Goal: Navigation & Orientation: Find specific page/section

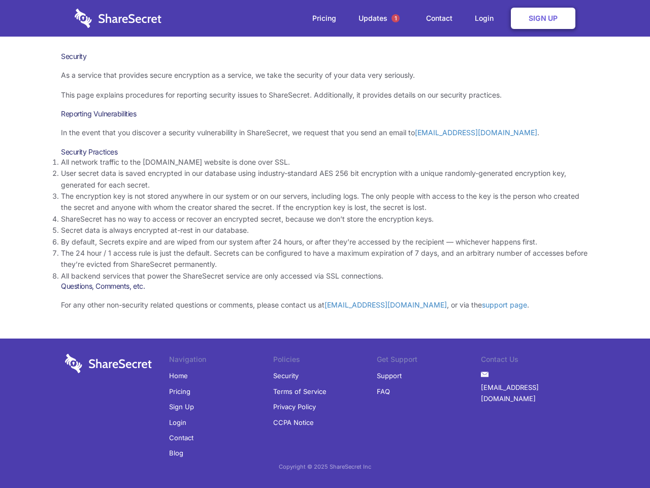
click at [325, 244] on li "By default, Secrets expire and are wiped from our system after 24 hours, or aft…" at bounding box center [325, 241] width 528 height 11
click at [396, 18] on span "1" at bounding box center [396, 18] width 8 height 8
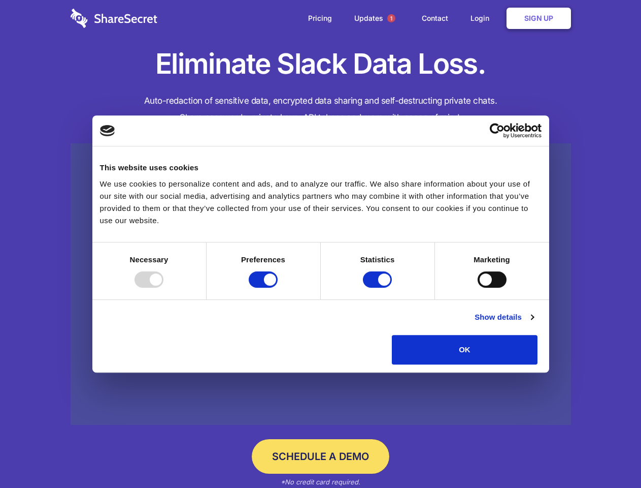
click at [164, 287] on div at bounding box center [149, 279] width 29 height 16
click at [278, 287] on input "Preferences" at bounding box center [263, 279] width 29 height 16
checkbox input "false"
click at [379, 287] on input "Statistics" at bounding box center [377, 279] width 29 height 16
checkbox input "false"
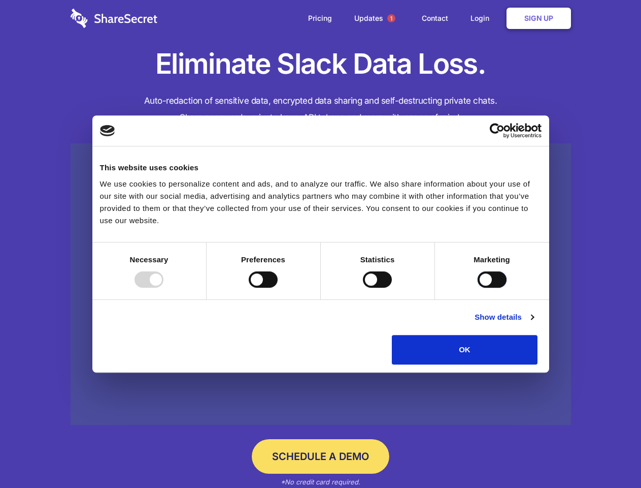
click at [478, 287] on input "Marketing" at bounding box center [492, 279] width 29 height 16
checkbox input "true"
click at [534, 323] on link "Show details" at bounding box center [504, 317] width 59 height 12
click at [0, 0] on li "Necessary 7 Necessary cookies help make a website usable by enabling basic func…" at bounding box center [0, 0] width 0 height 0
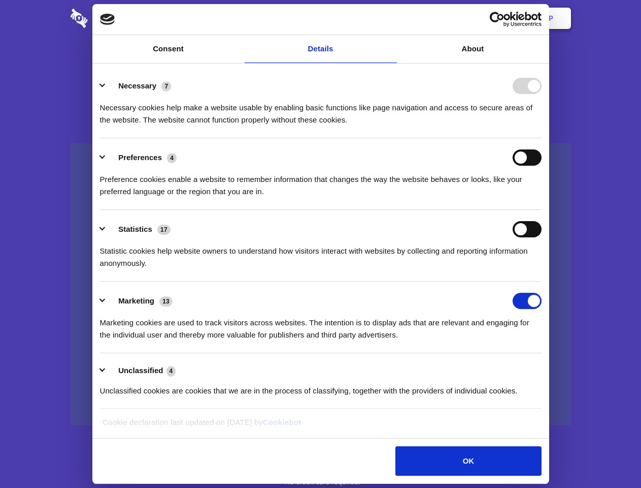
click at [391, 18] on span "1" at bounding box center [392, 18] width 8 height 8
